Goal: Transaction & Acquisition: Purchase product/service

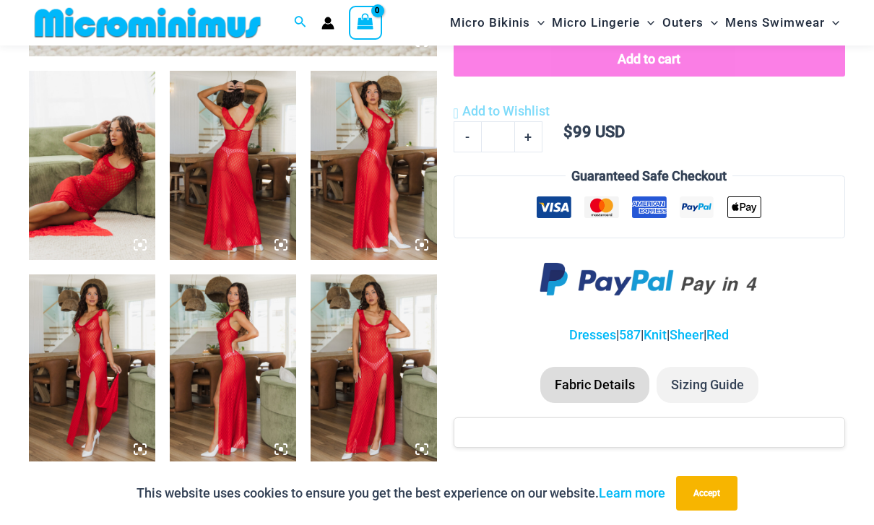
scroll to position [678, 0]
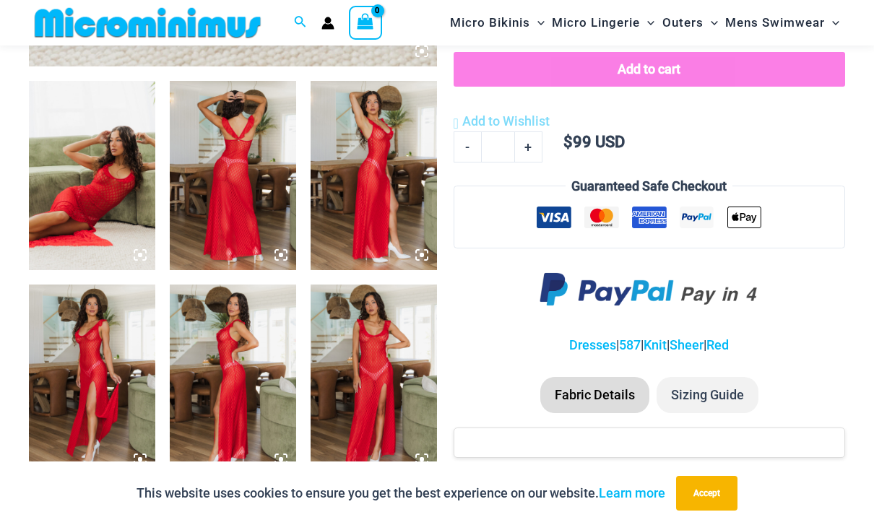
click at [111, 186] on img at bounding box center [92, 176] width 126 height 190
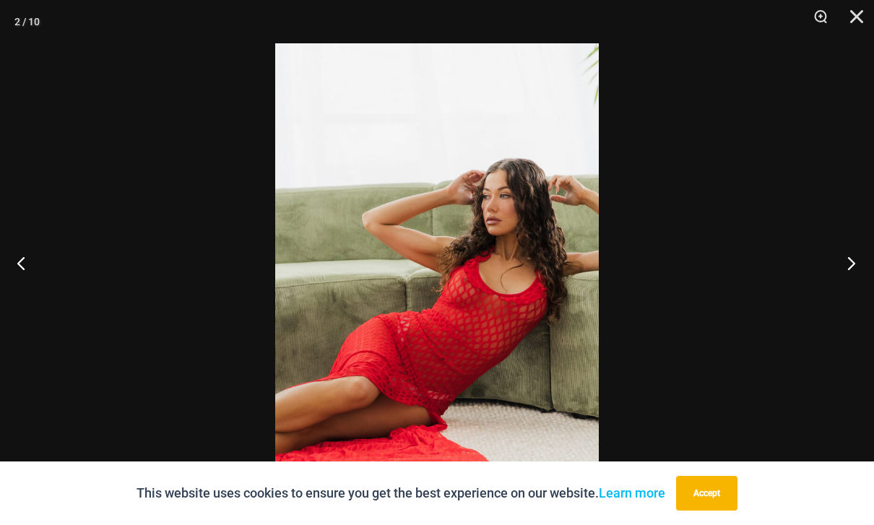
click at [859, 294] on button "Next" at bounding box center [847, 263] width 54 height 72
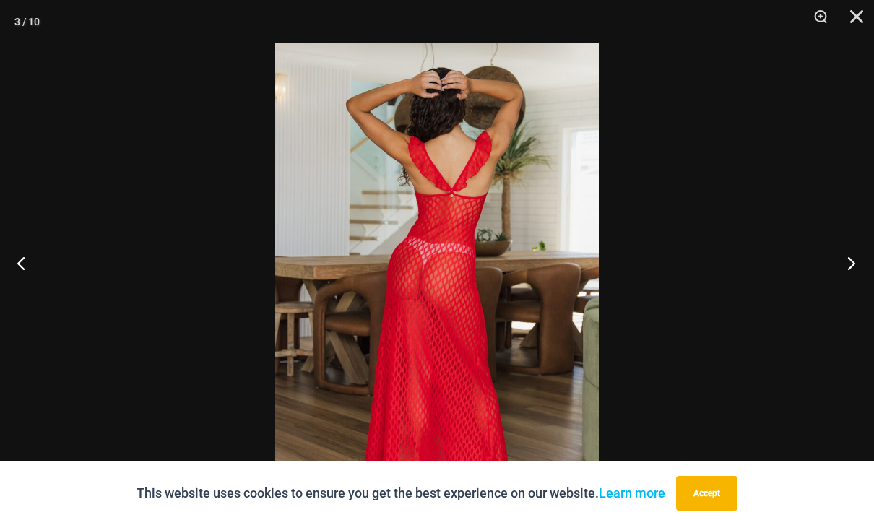
click at [860, 290] on button "Next" at bounding box center [847, 263] width 54 height 72
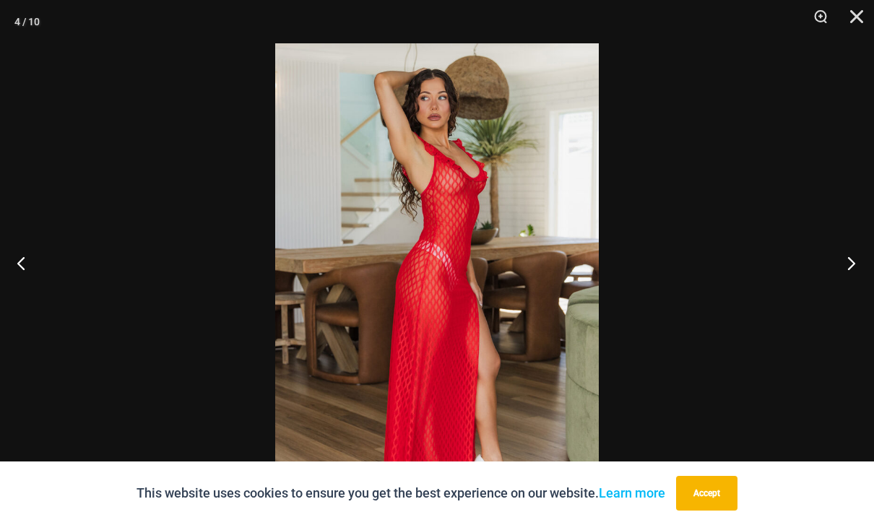
click at [861, 287] on button "Next" at bounding box center [847, 263] width 54 height 72
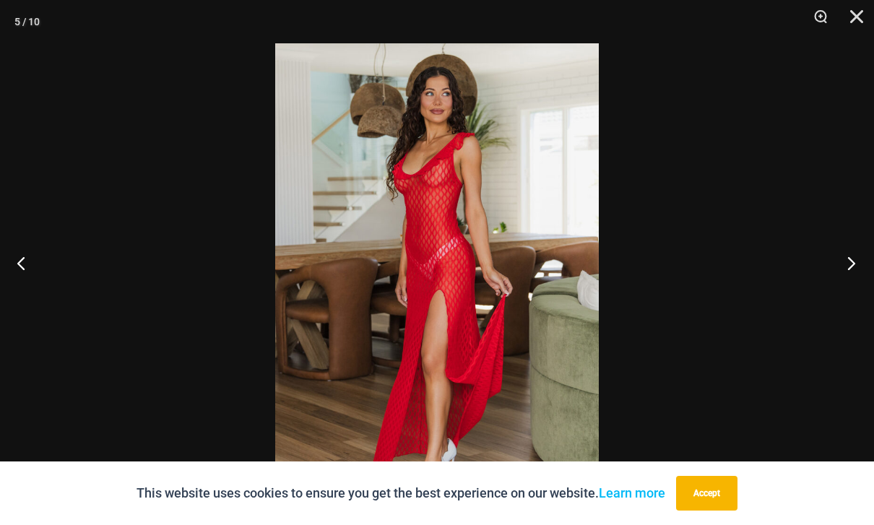
click at [857, 288] on button "Next" at bounding box center [847, 263] width 54 height 72
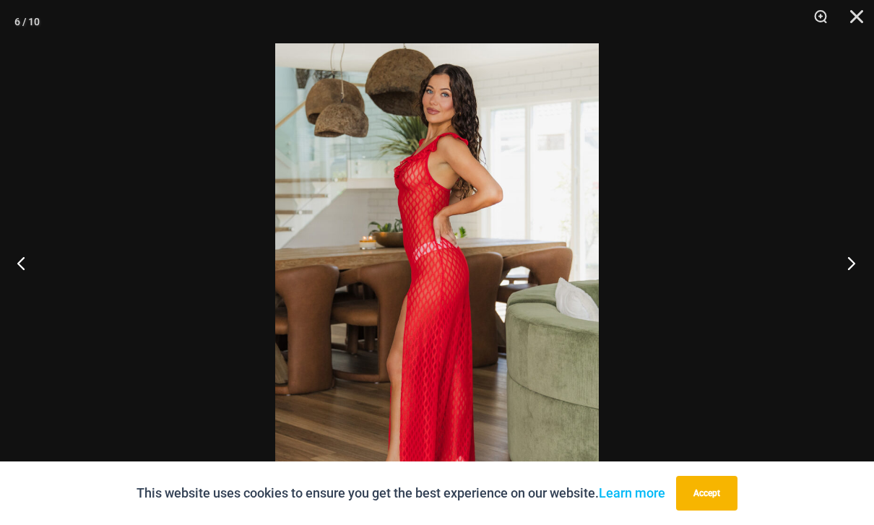
click at [855, 288] on button "Next" at bounding box center [847, 263] width 54 height 72
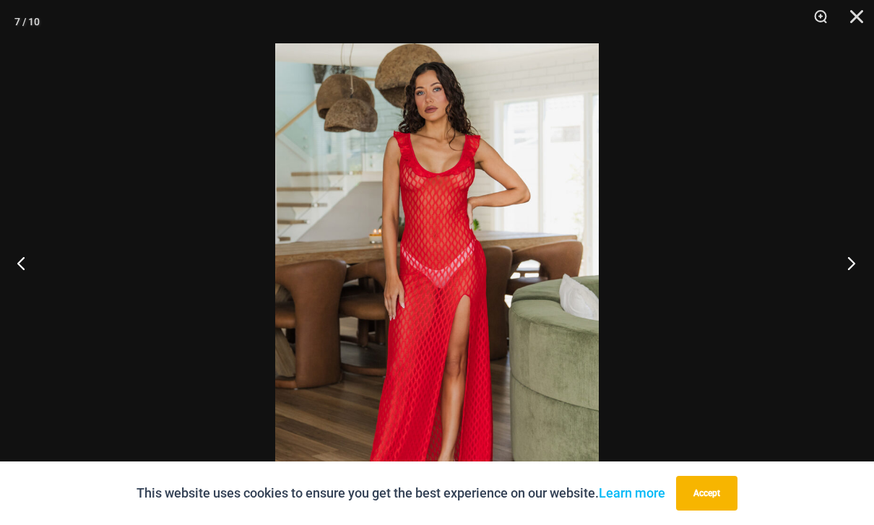
click at [855, 288] on button "Next" at bounding box center [847, 263] width 54 height 72
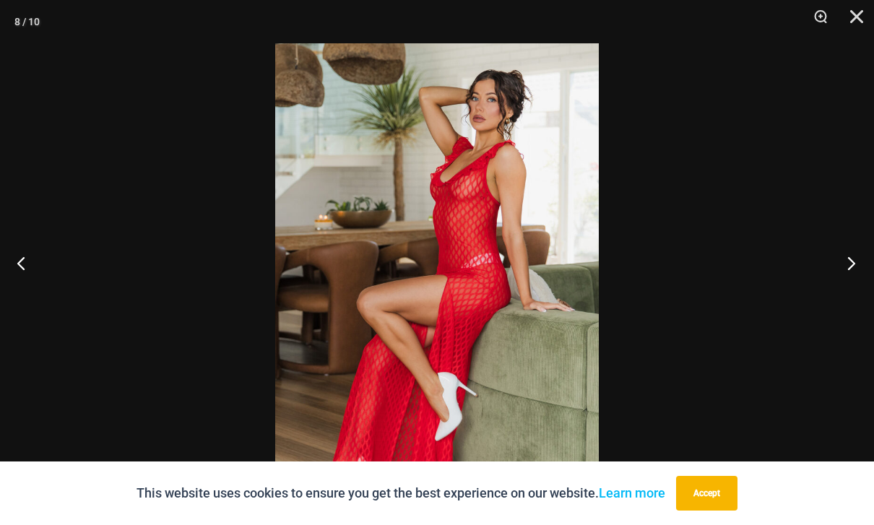
click at [853, 290] on button "Next" at bounding box center [847, 263] width 54 height 72
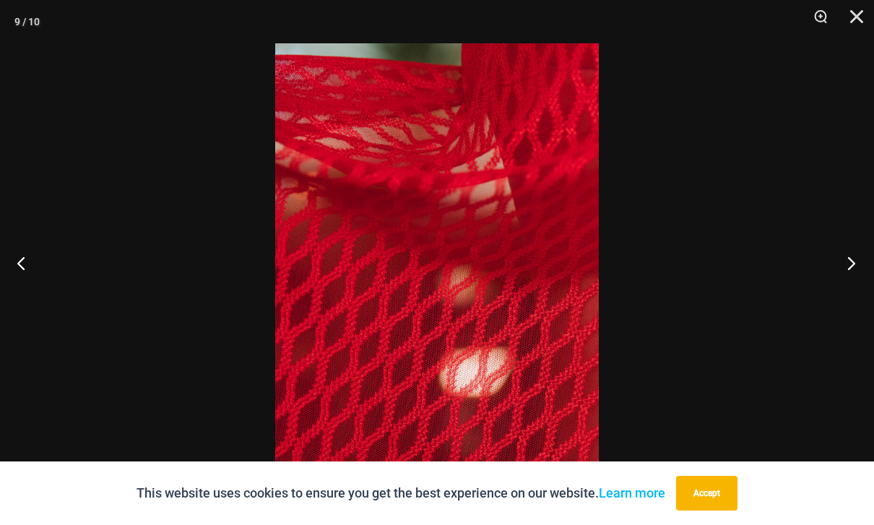
click at [855, 283] on button "Next" at bounding box center [847, 263] width 54 height 72
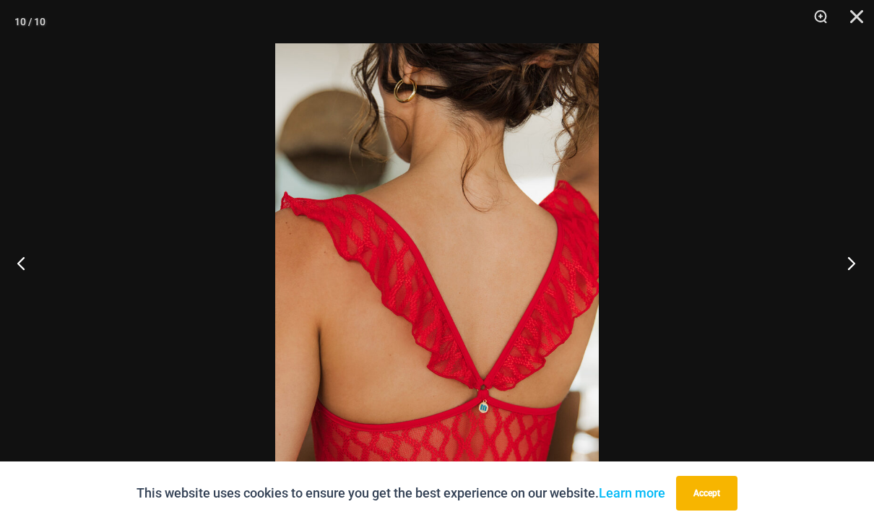
click at [863, 285] on button "Next" at bounding box center [847, 263] width 54 height 72
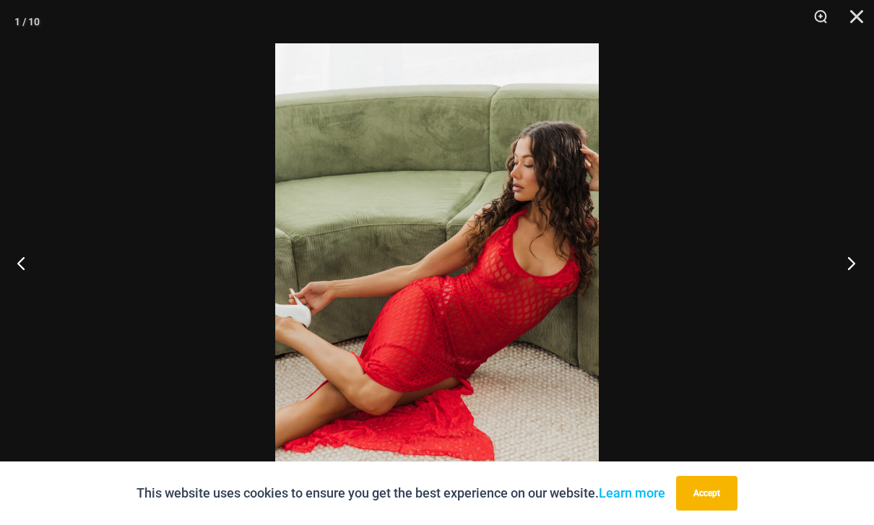
click at [861, 282] on button "Next" at bounding box center [847, 263] width 54 height 72
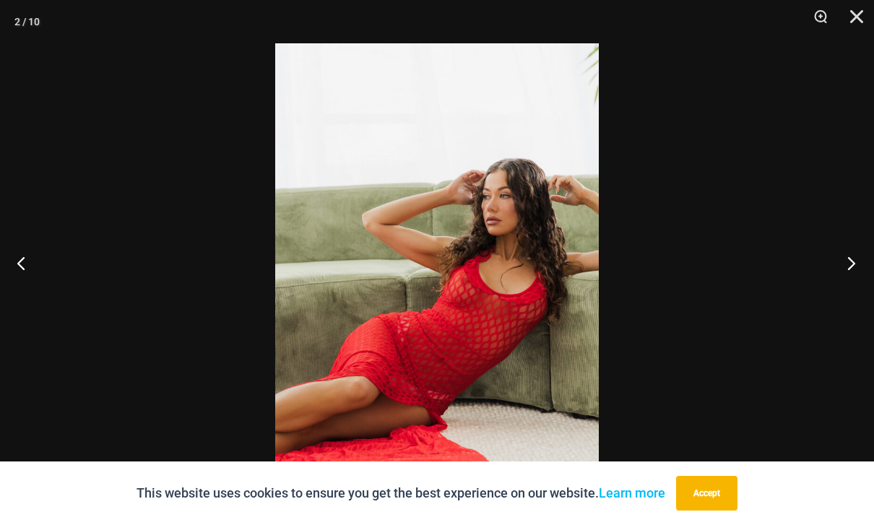
click at [862, 283] on button "Next" at bounding box center [847, 263] width 54 height 72
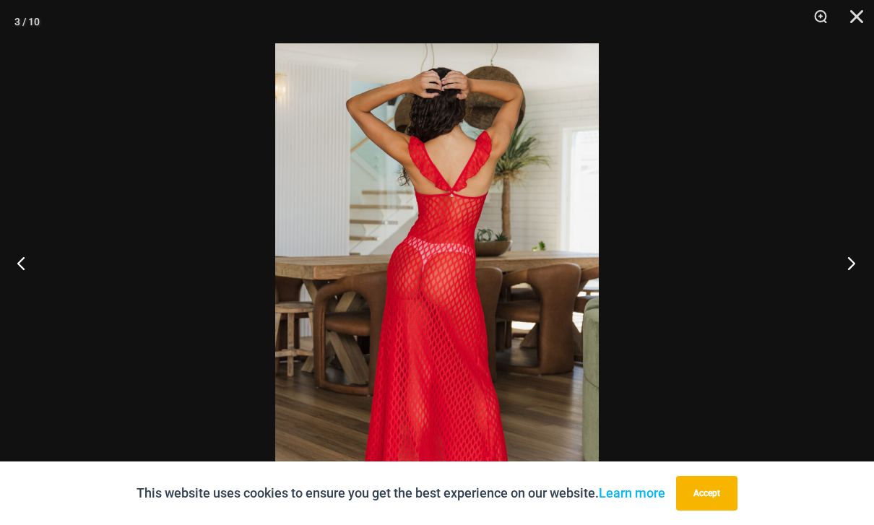
click at [864, 284] on button "Next" at bounding box center [847, 263] width 54 height 72
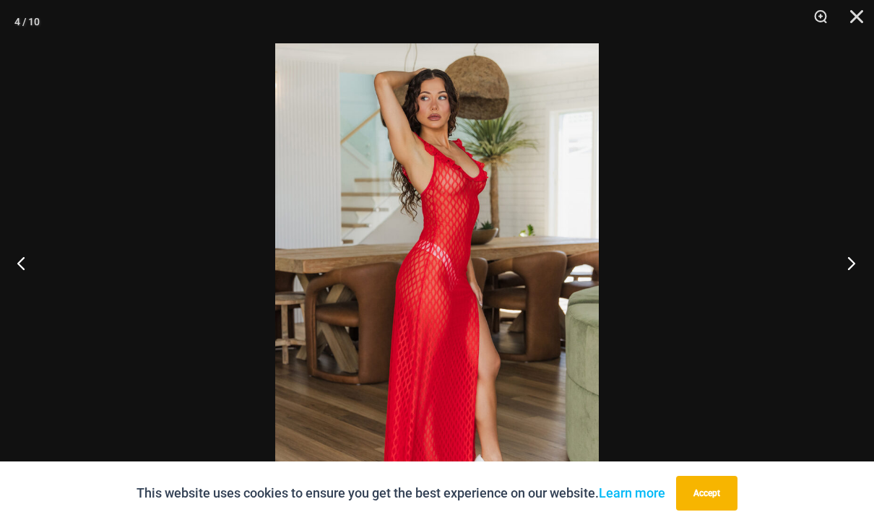
click at [867, 282] on button "Next" at bounding box center [847, 263] width 54 height 72
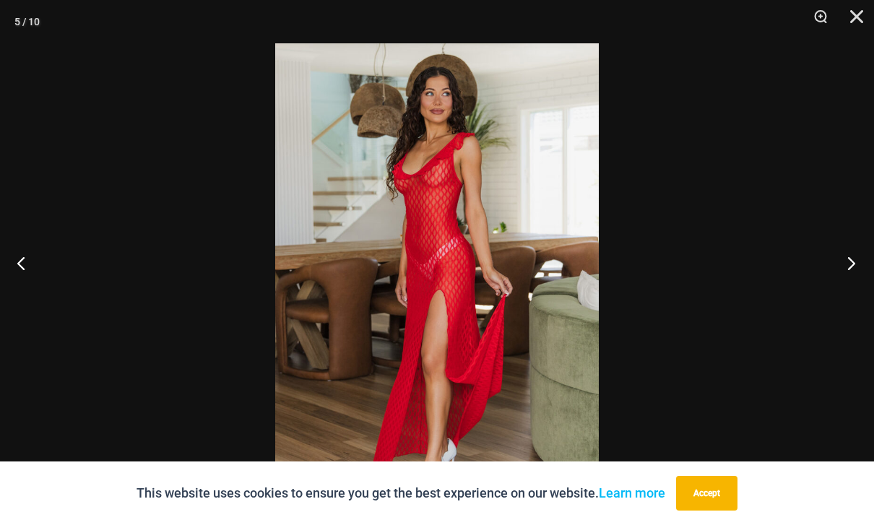
click at [861, 285] on button "Next" at bounding box center [847, 263] width 54 height 72
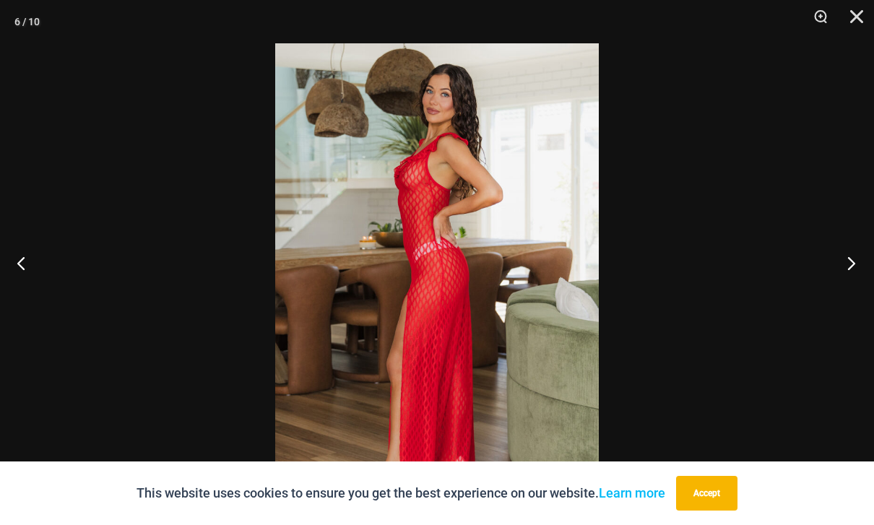
click at [863, 284] on button "Next" at bounding box center [847, 263] width 54 height 72
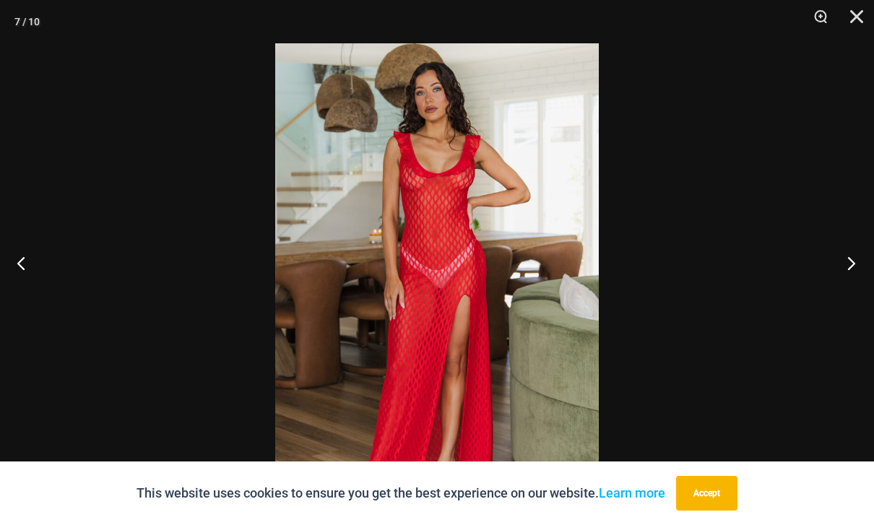
click at [863, 283] on button "Next" at bounding box center [847, 263] width 54 height 72
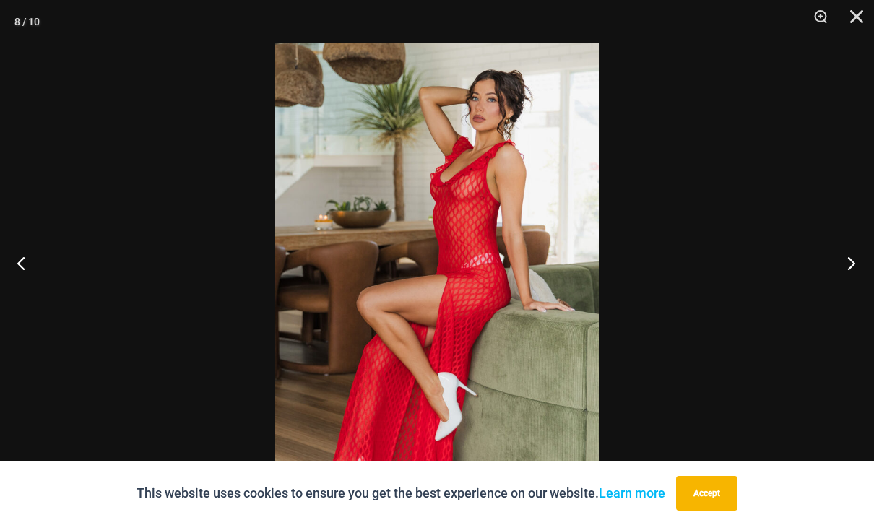
click at [864, 285] on button "Next" at bounding box center [847, 263] width 54 height 72
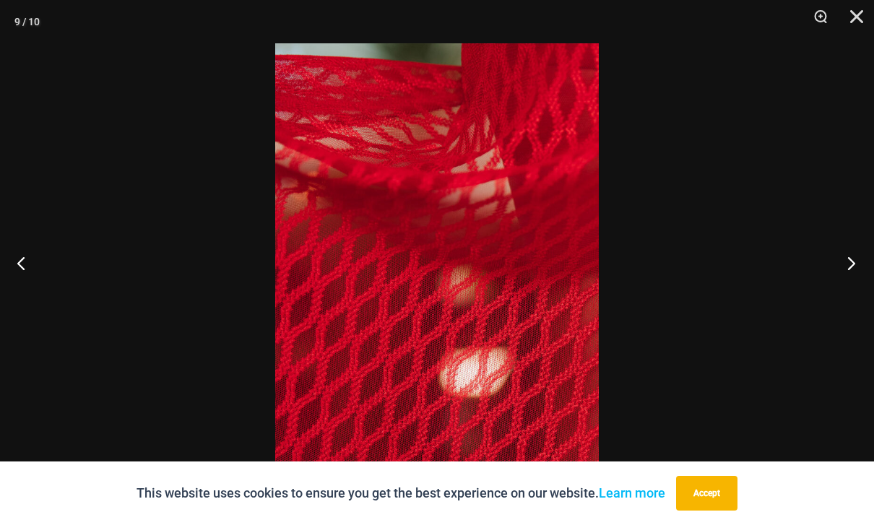
click at [865, 285] on button "Next" at bounding box center [847, 263] width 54 height 72
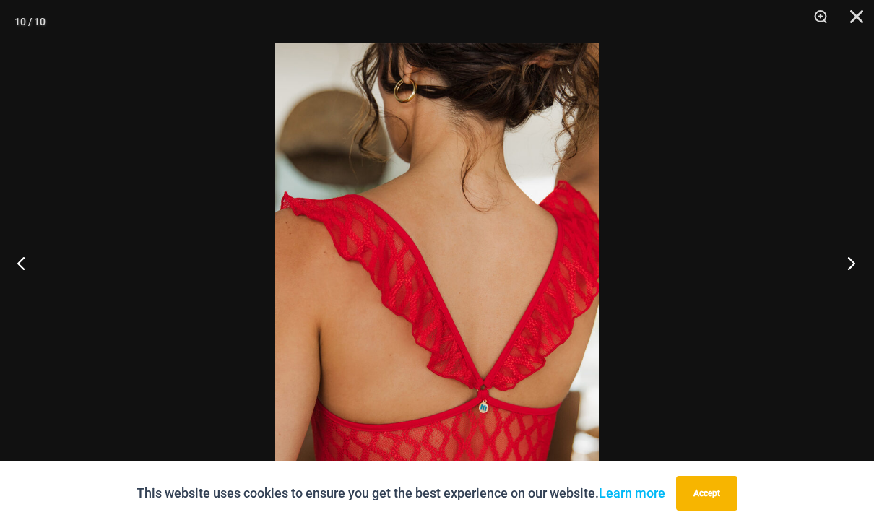
click at [863, 282] on button "Next" at bounding box center [847, 263] width 54 height 72
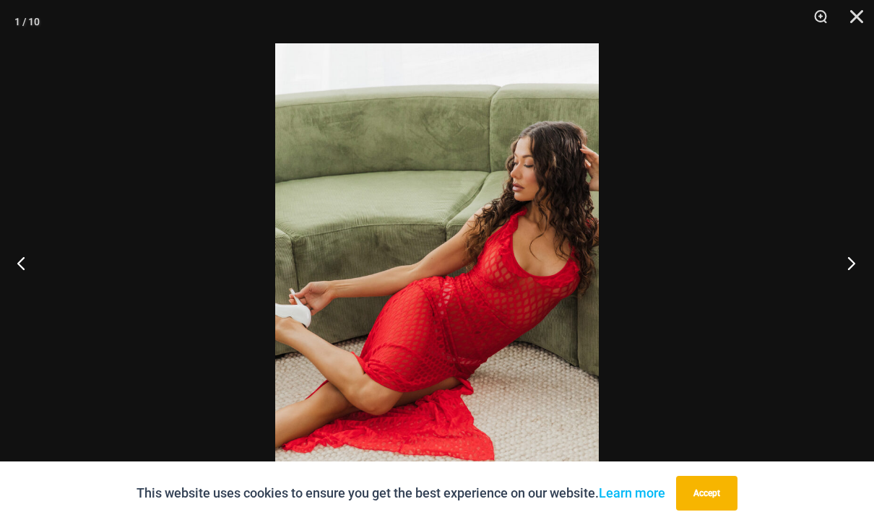
click at [863, 283] on button "Next" at bounding box center [847, 263] width 54 height 72
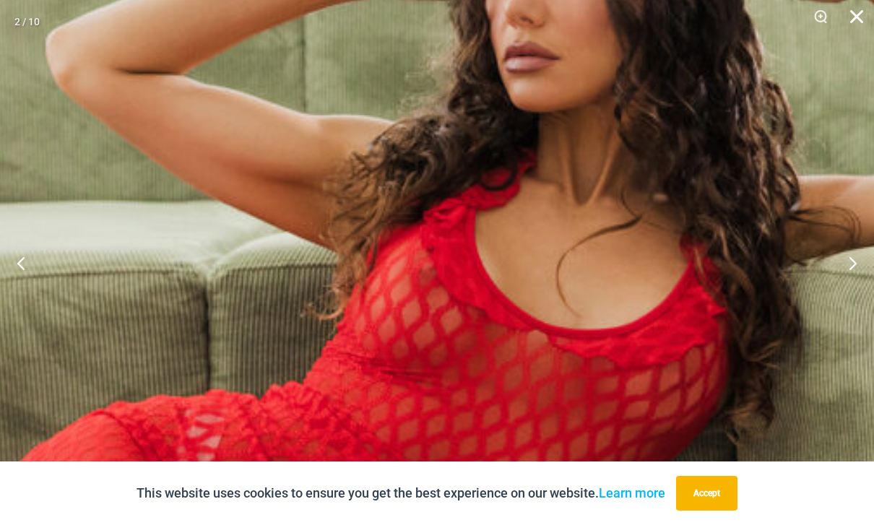
click at [861, 18] on button "Close" at bounding box center [852, 21] width 36 height 43
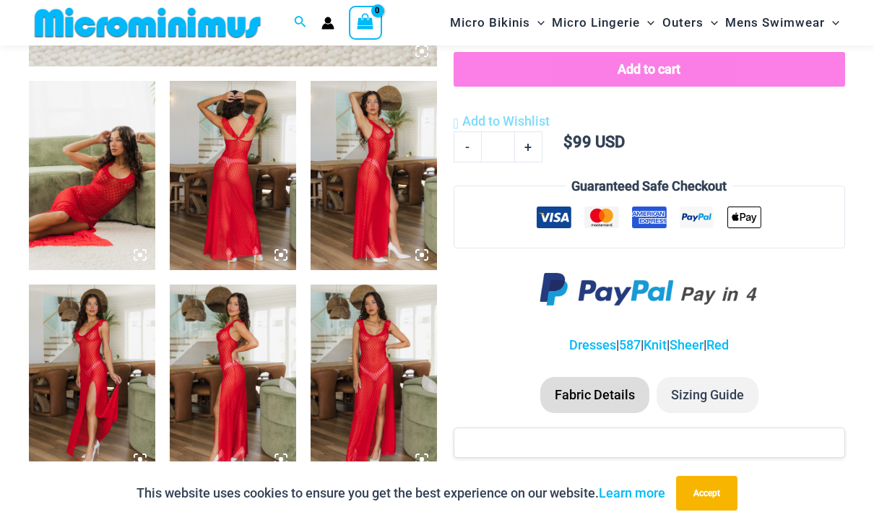
click at [852, 524] on div "This website uses cookies to ensure you get the best experience on our website.…" at bounding box center [437, 494] width 874 height 64
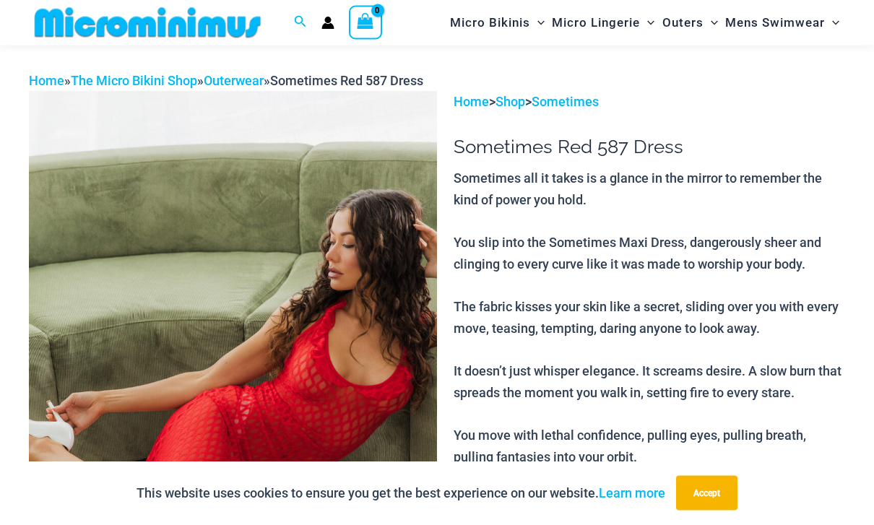
scroll to position [14, 0]
